Goal: Find specific page/section: Find specific page/section

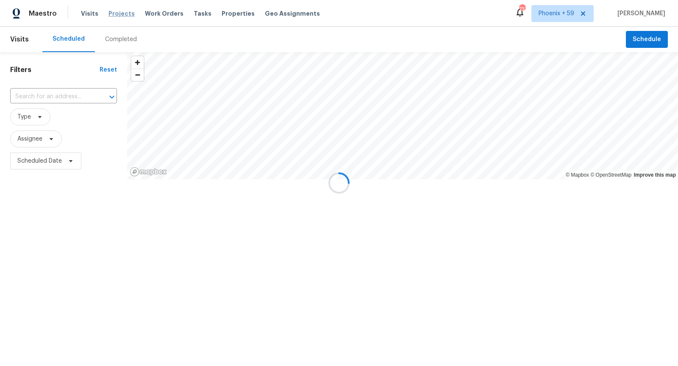
click at [119, 16] on span "Projects" at bounding box center [122, 13] width 26 height 8
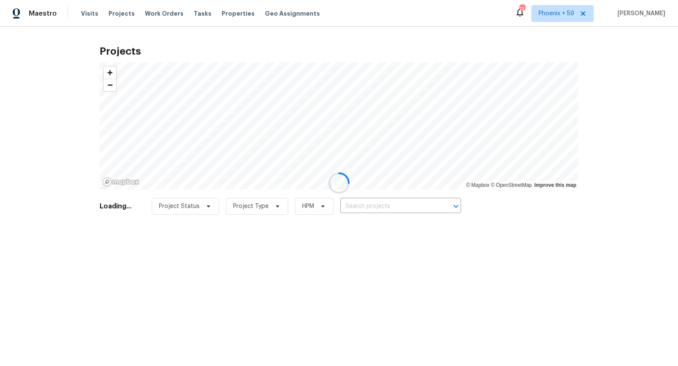
click at [380, 200] on div at bounding box center [339, 183] width 678 height 366
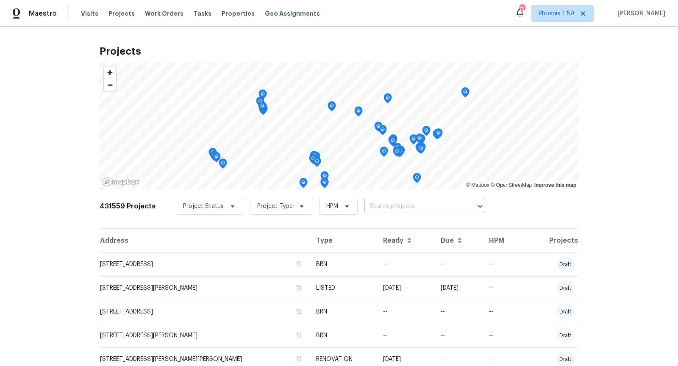
click at [425, 209] on input "text" at bounding box center [413, 206] width 97 height 13
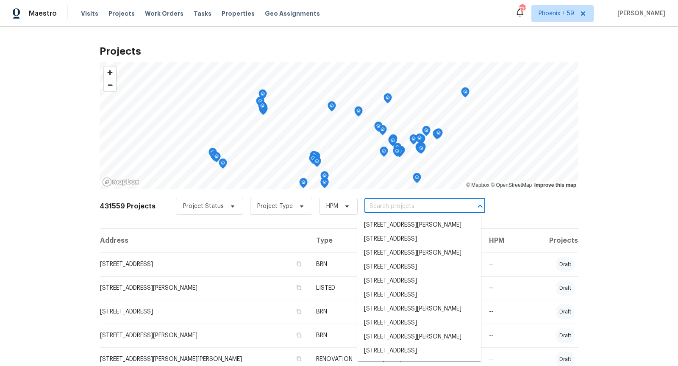
paste input "[STREET_ADDRESS]"
type input "[STREET_ADDRESS]"
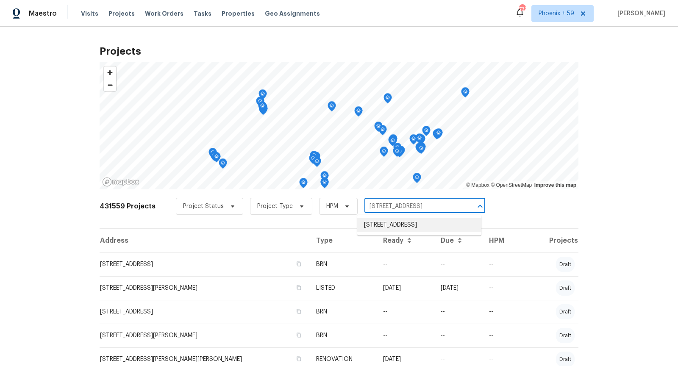
click at [404, 226] on li "[STREET_ADDRESS]" at bounding box center [419, 225] width 124 height 14
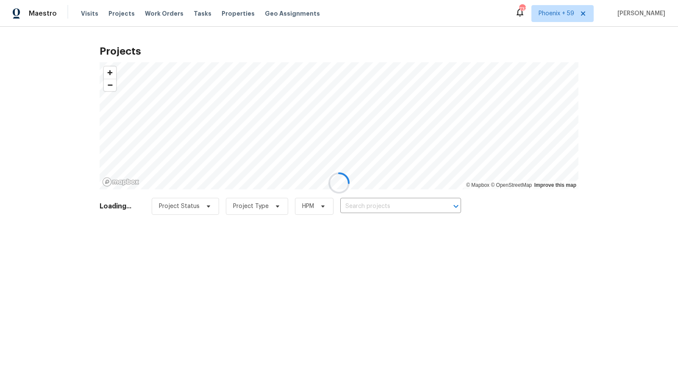
type input "[STREET_ADDRESS]"
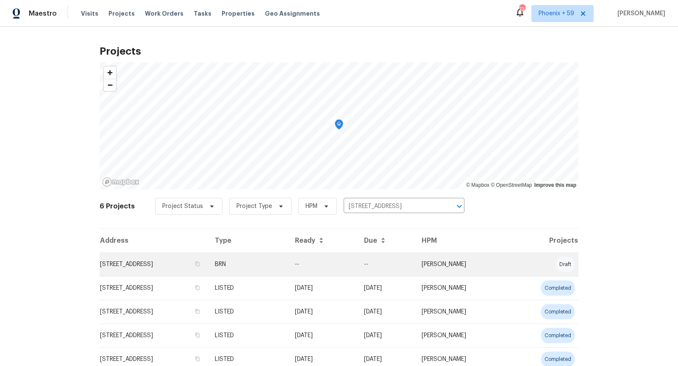
click at [137, 264] on td "[STREET_ADDRESS]" at bounding box center [154, 265] width 109 height 24
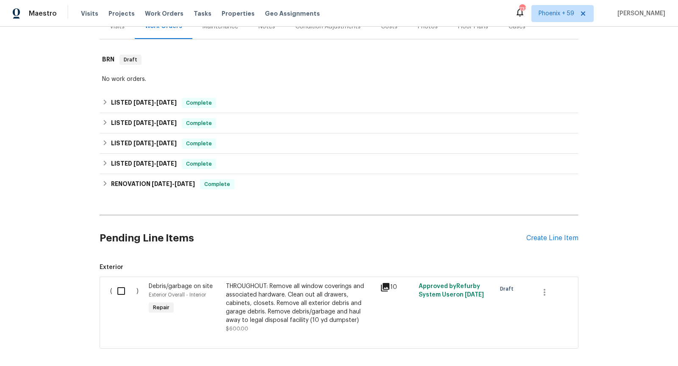
scroll to position [147, 0]
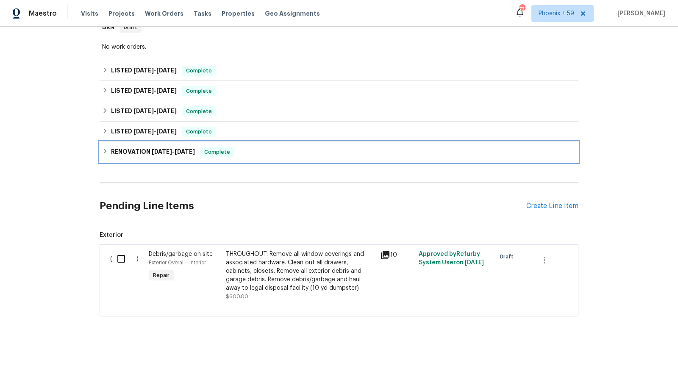
click at [108, 150] on icon at bounding box center [105, 151] width 6 height 6
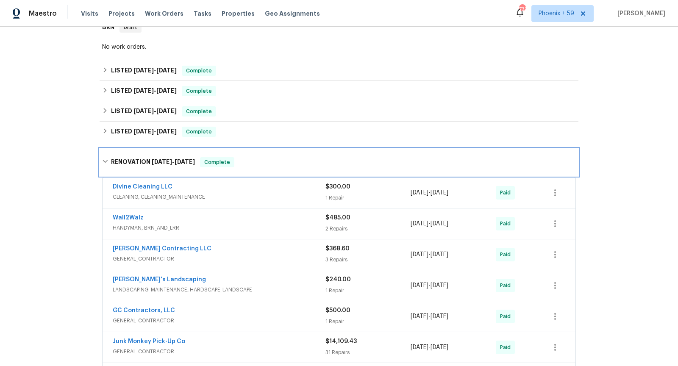
click at [108, 151] on div "RENOVATION [DATE] - [DATE] Complete" at bounding box center [339, 162] width 479 height 27
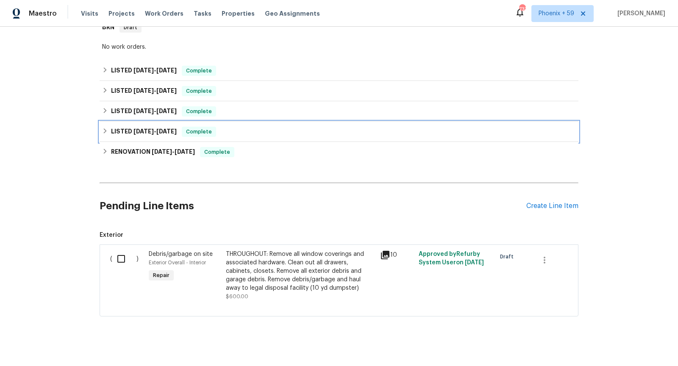
click at [107, 130] on icon at bounding box center [105, 131] width 6 height 6
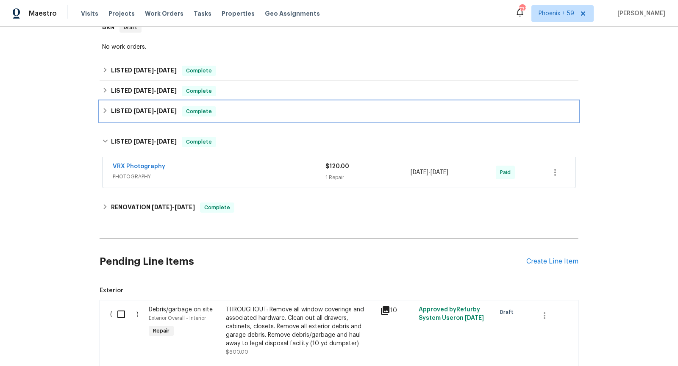
click at [106, 111] on icon at bounding box center [105, 111] width 6 height 6
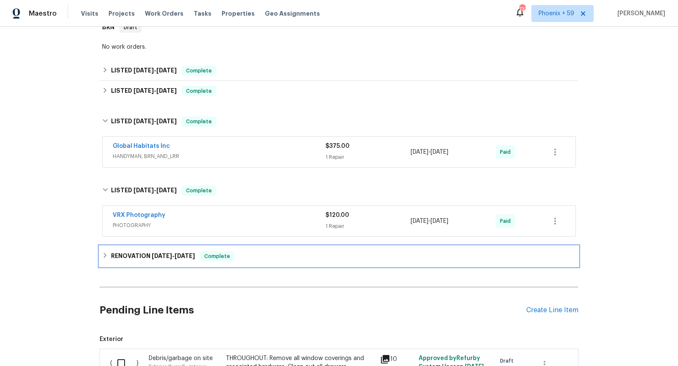
click at [109, 255] on div "RENOVATION [DATE] - [DATE] Complete" at bounding box center [339, 256] width 474 height 10
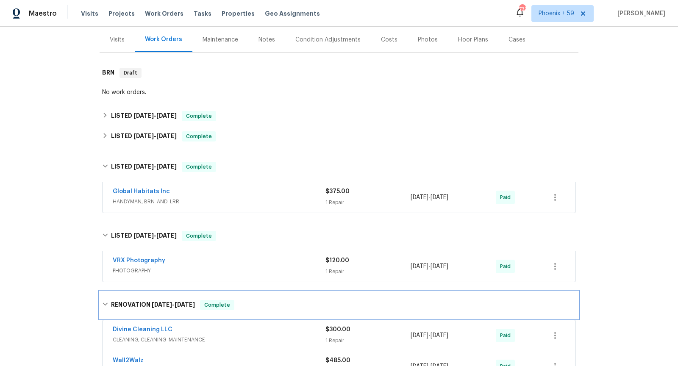
scroll to position [0, 0]
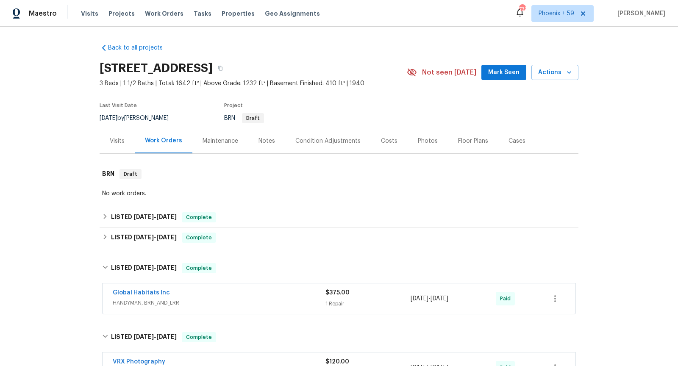
click at [115, 140] on div "Visits" at bounding box center [117, 141] width 15 height 8
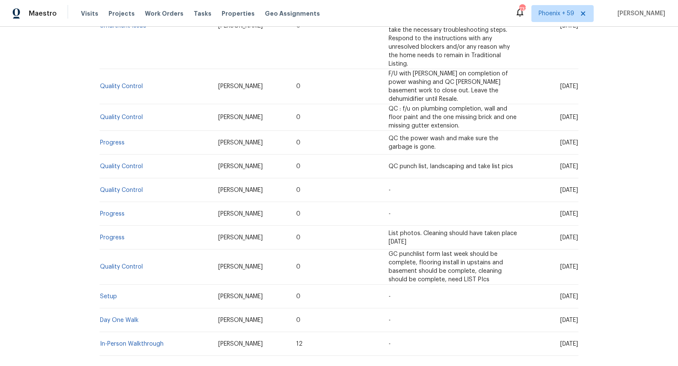
scroll to position [562, 0]
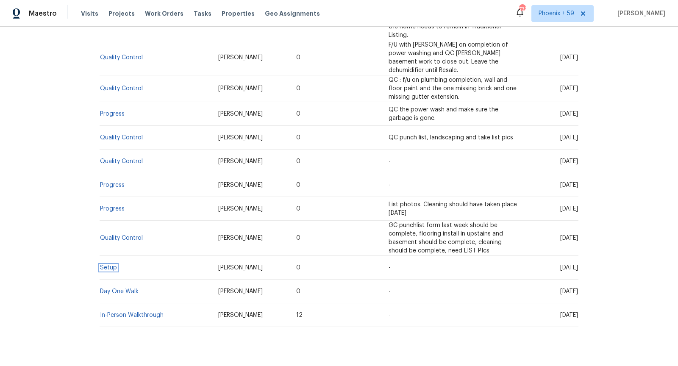
click at [106, 265] on link "Setup" at bounding box center [108, 268] width 17 height 6
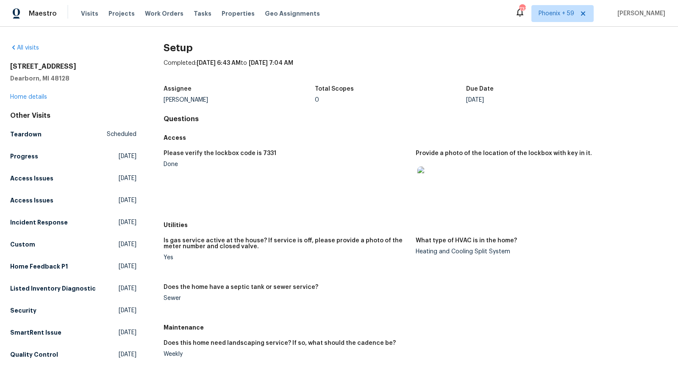
scroll to position [5, 0]
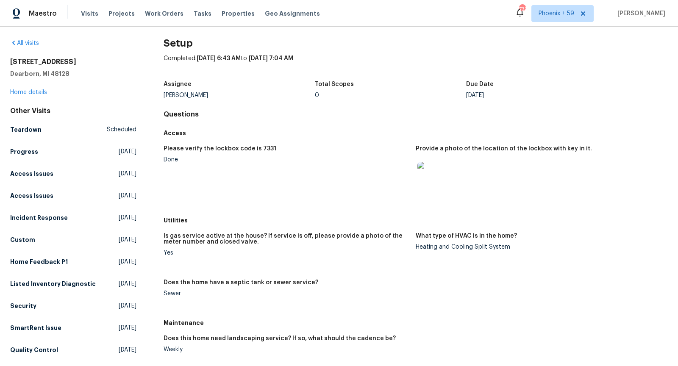
click at [429, 175] on img at bounding box center [431, 175] width 27 height 27
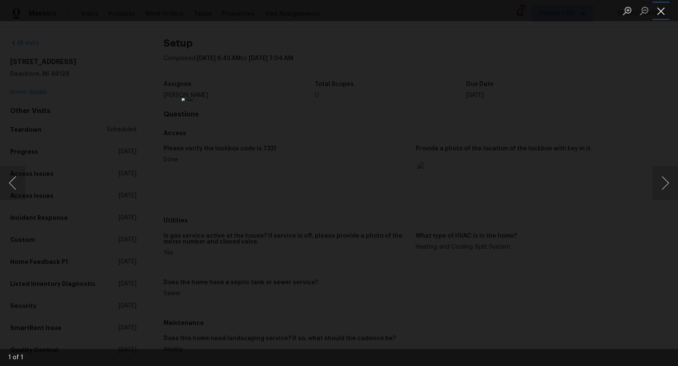
click at [664, 17] on button "Close lightbox" at bounding box center [661, 10] width 17 height 15
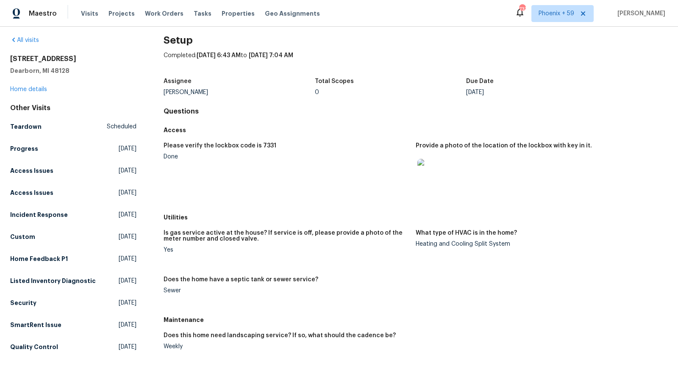
scroll to position [0, 0]
